Goal: Navigation & Orientation: Find specific page/section

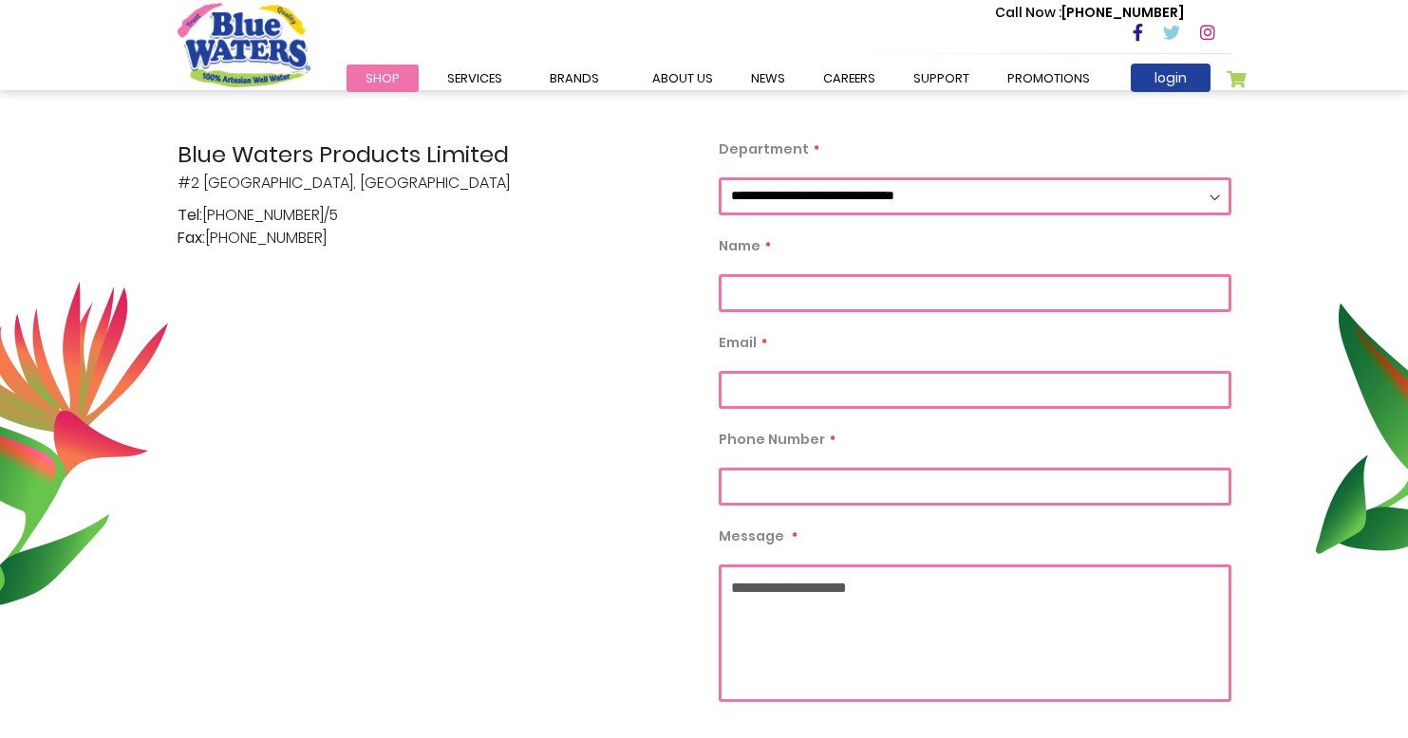
scroll to position [459, 0]
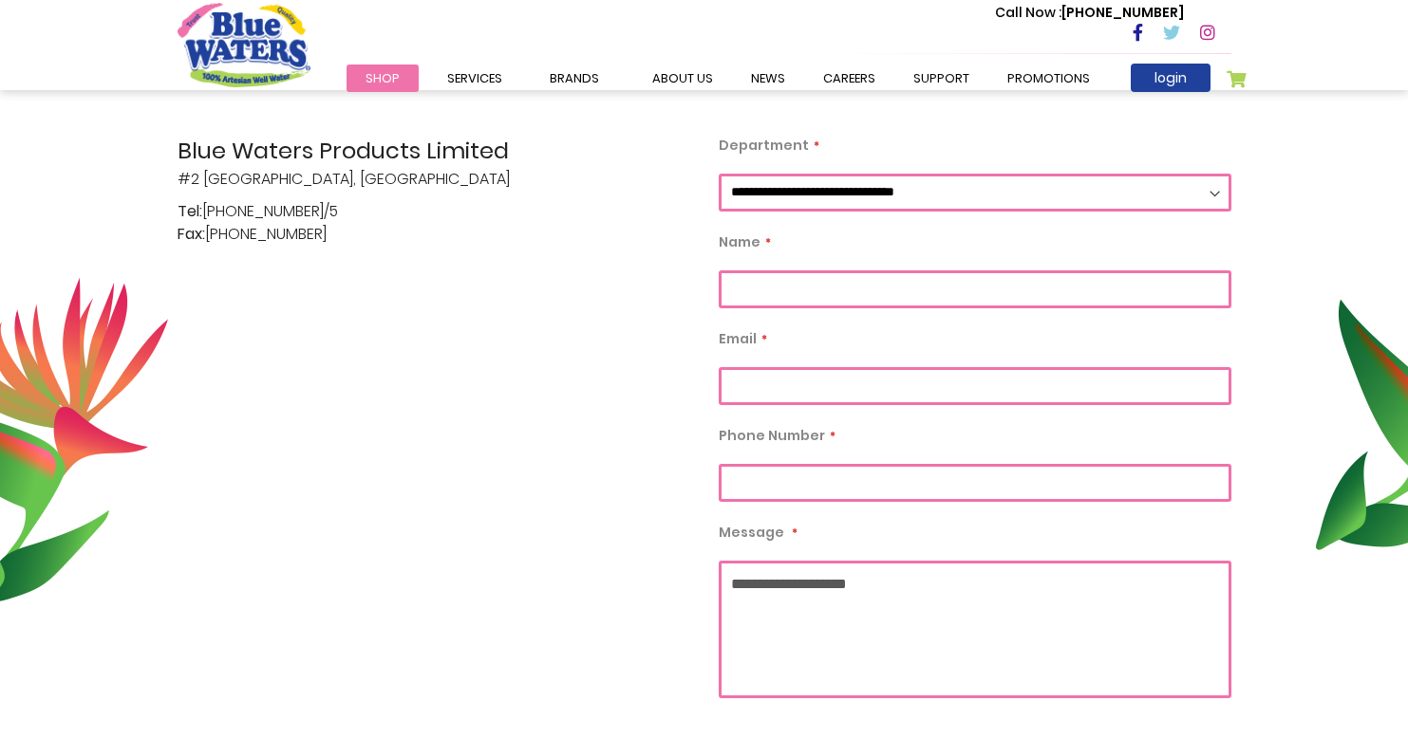
click at [781, 188] on select "**********" at bounding box center [975, 193] width 513 height 38
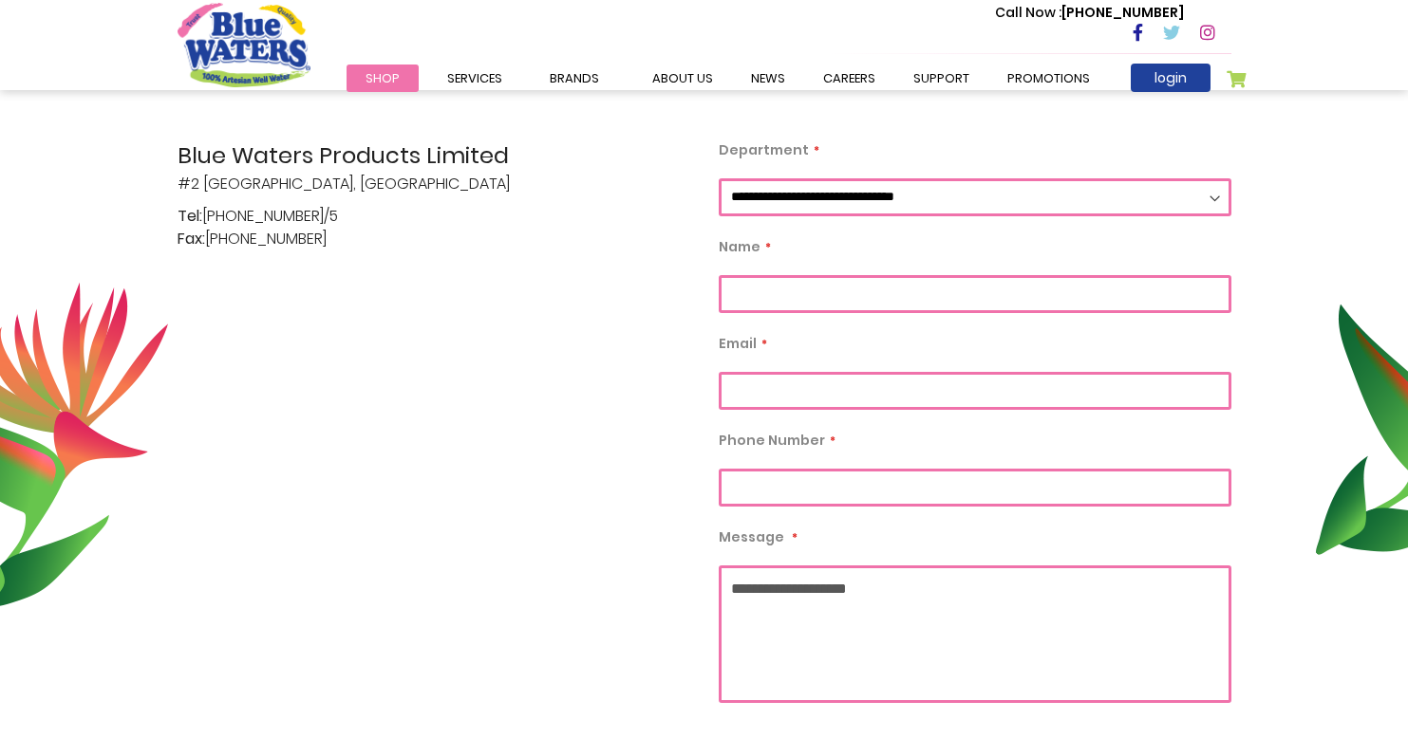
scroll to position [0, 0]
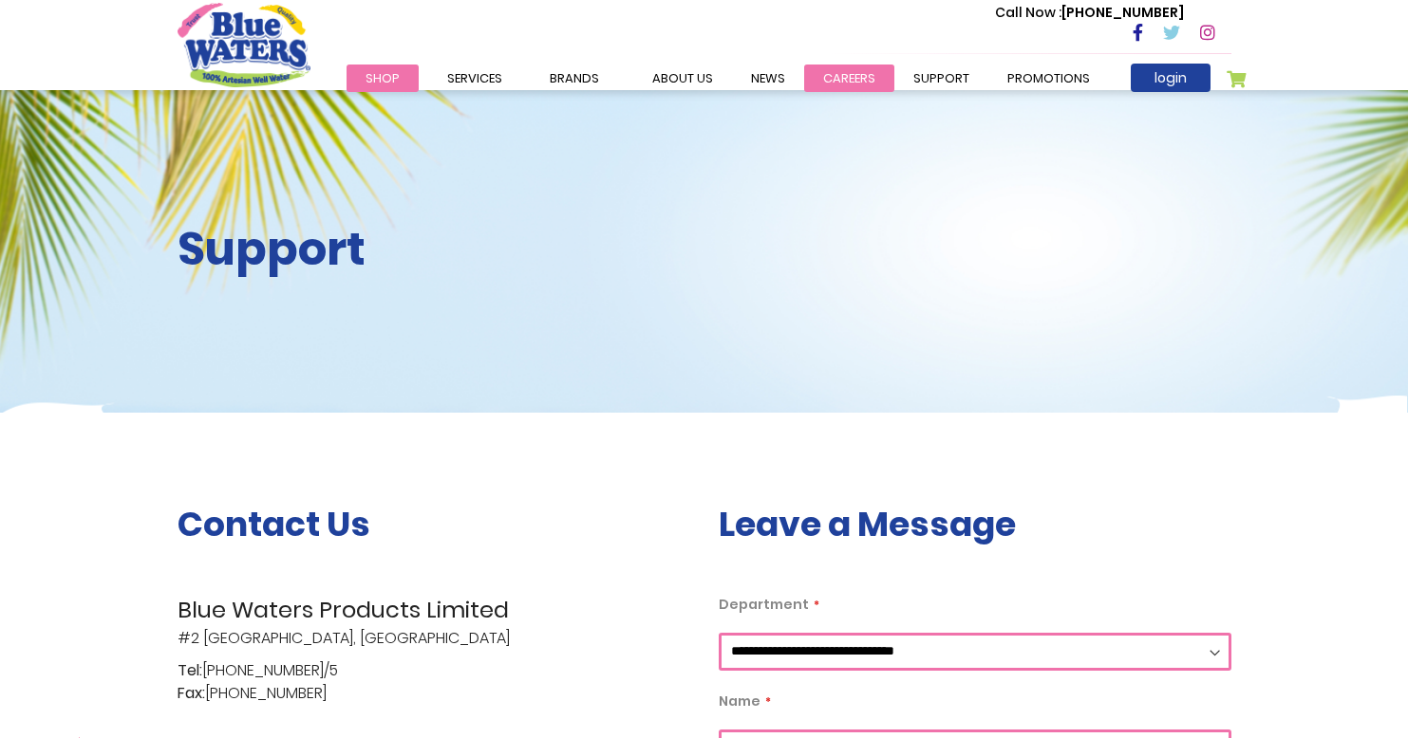
click at [850, 74] on link "careers" at bounding box center [849, 79] width 90 height 28
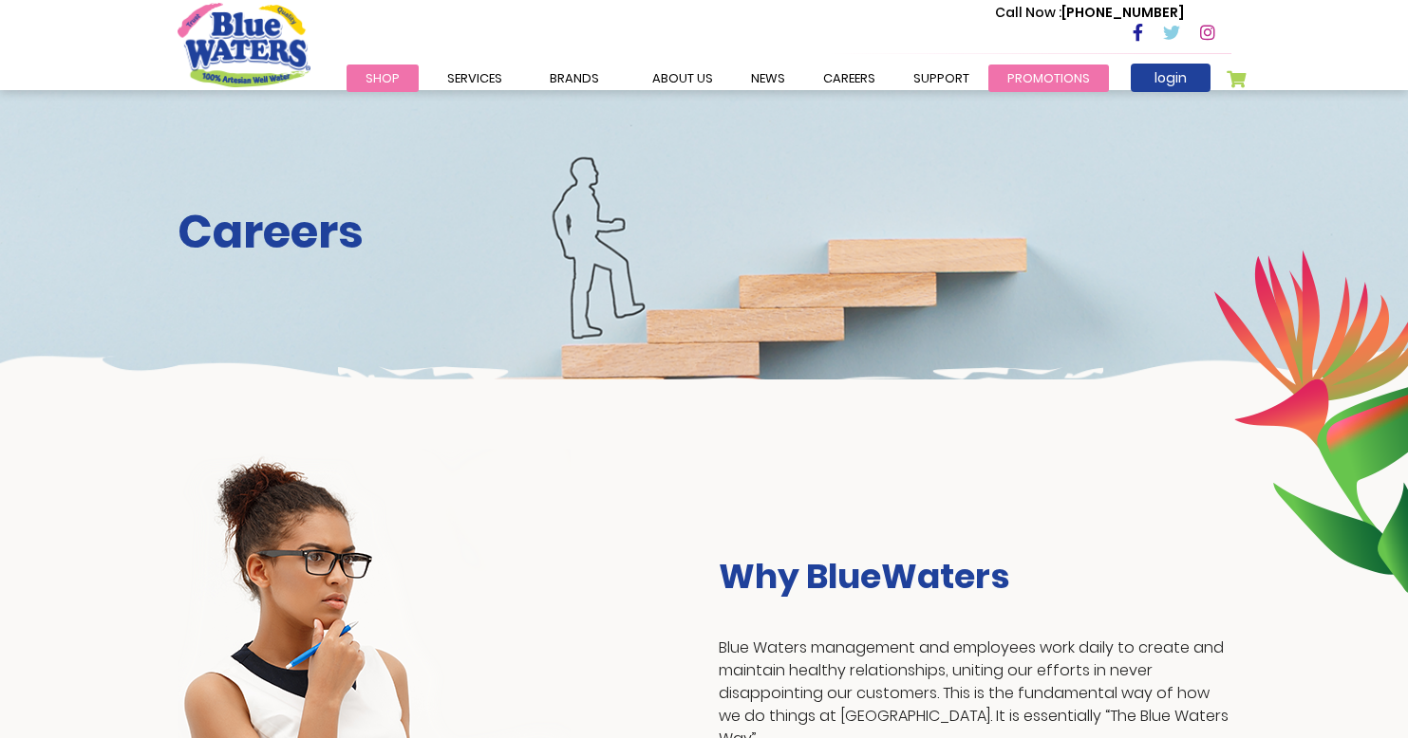
click at [1057, 67] on link "Promotions" at bounding box center [1048, 79] width 121 height 28
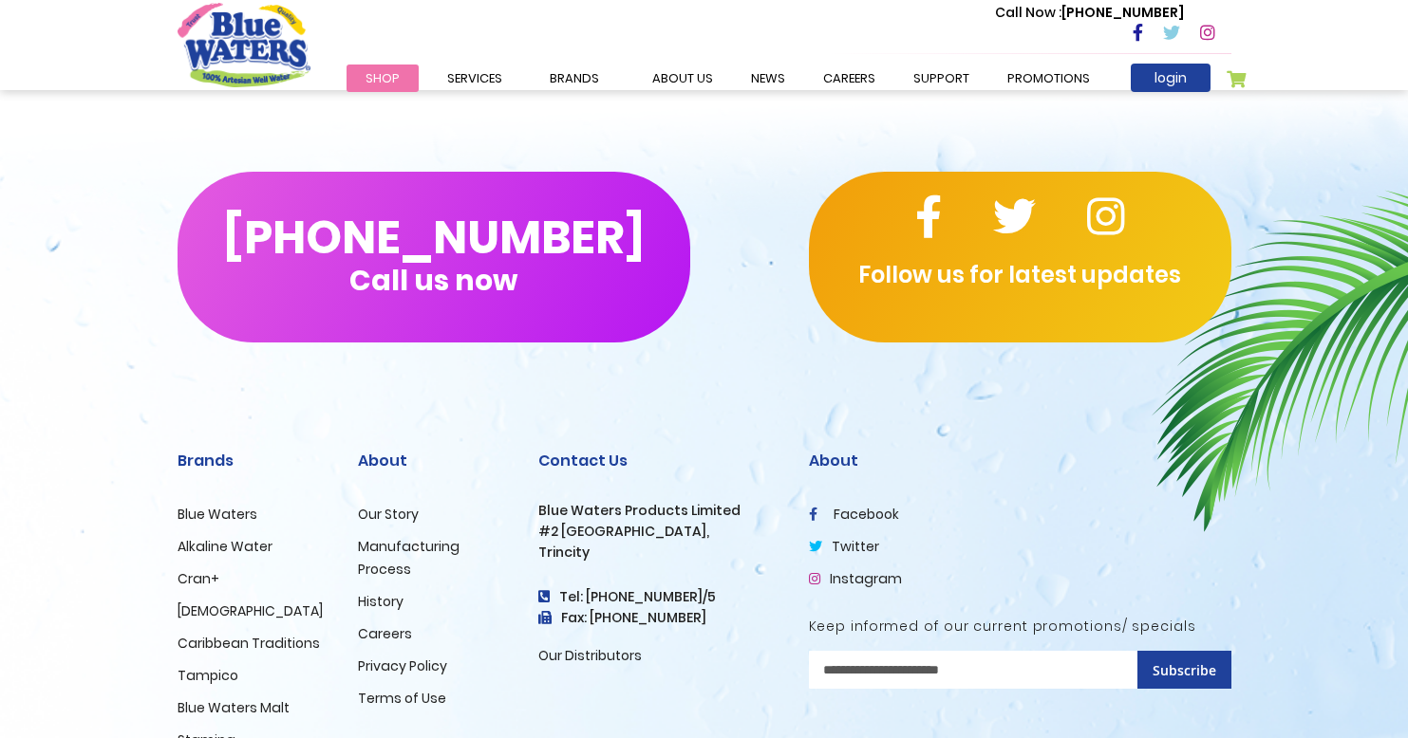
scroll to position [909, 0]
